Goal: Task Accomplishment & Management: Manage account settings

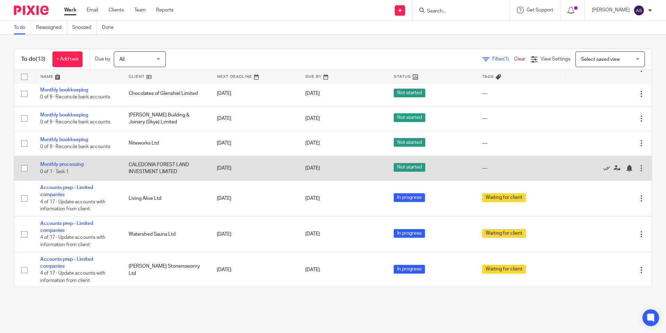
scroll to position [169, 0]
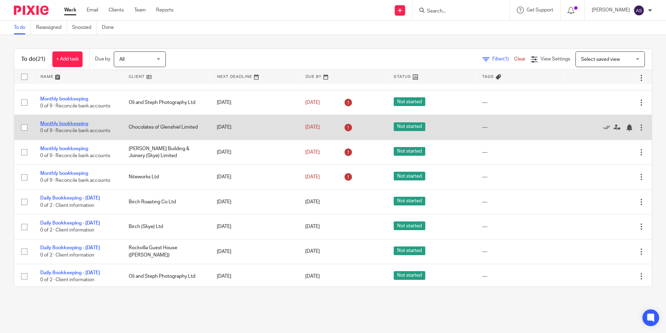
scroll to position [130, 0]
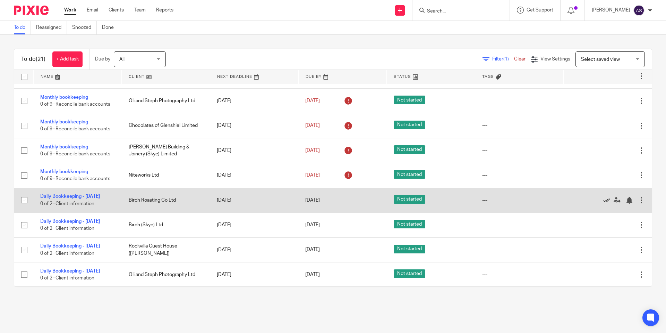
click at [606, 202] on icon at bounding box center [607, 199] width 7 height 7
drag, startPoint x: 606, startPoint y: 202, endPoint x: 588, endPoint y: 195, distance: 19.3
click at [606, 202] on icon at bounding box center [607, 199] width 7 height 7
click at [605, 203] on icon at bounding box center [607, 199] width 7 height 7
click at [422, 201] on span "Not started" at bounding box center [410, 199] width 32 height 9
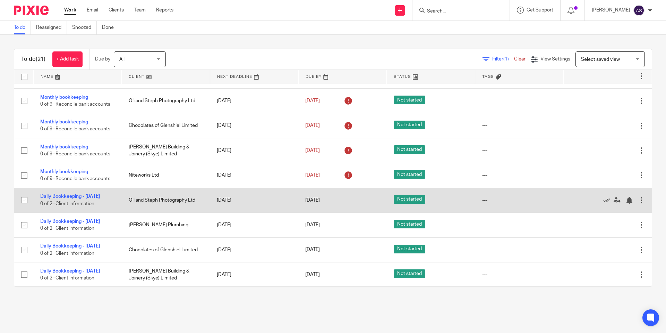
drag, startPoint x: 604, startPoint y: 203, endPoint x: 592, endPoint y: 202, distance: 11.8
click at [604, 203] on icon at bounding box center [607, 199] width 7 height 7
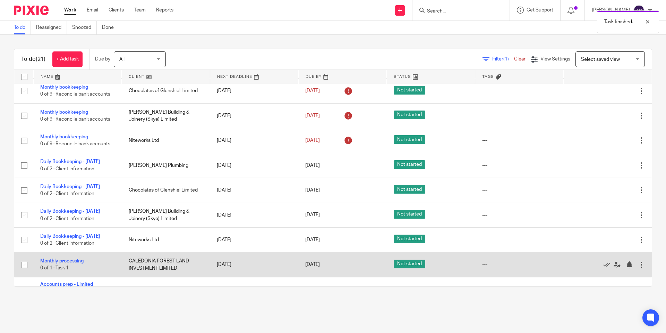
scroll to position [159, 0]
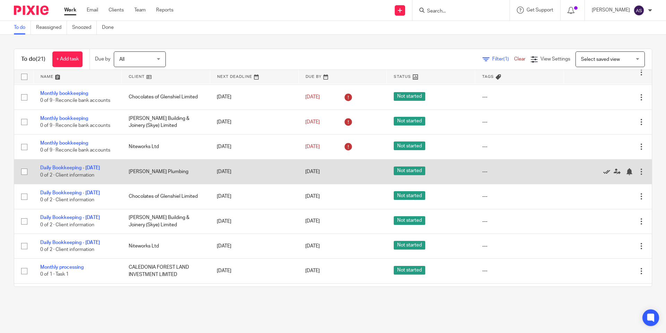
click at [604, 173] on icon at bounding box center [607, 171] width 7 height 7
